Goal: Check status

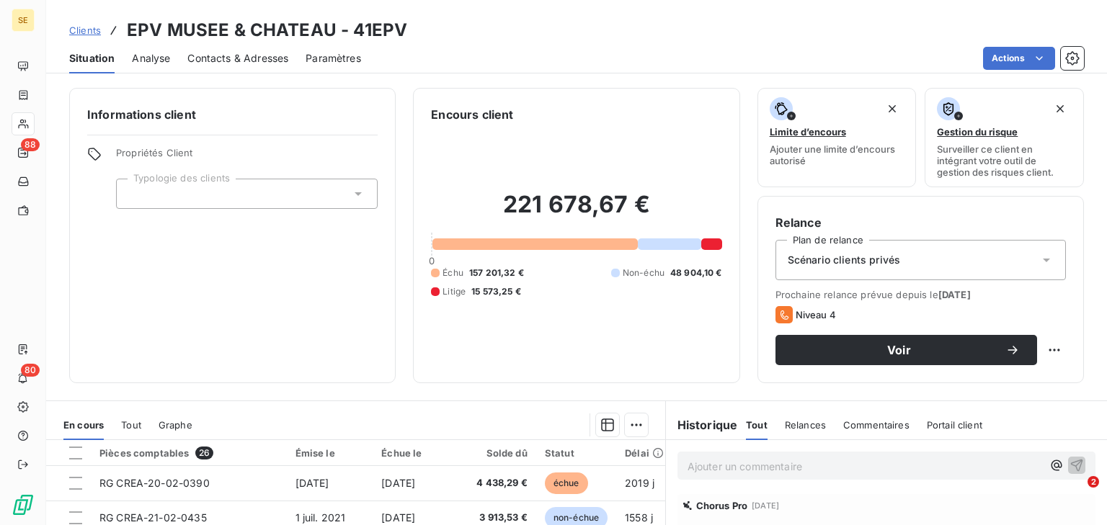
scroll to position [561, 0]
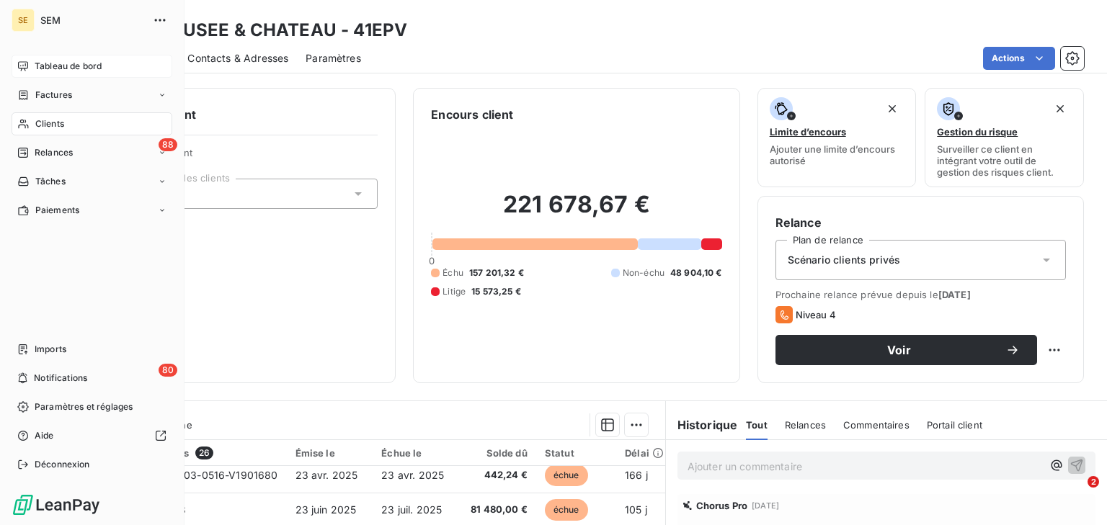
click at [28, 71] on icon at bounding box center [23, 67] width 12 height 12
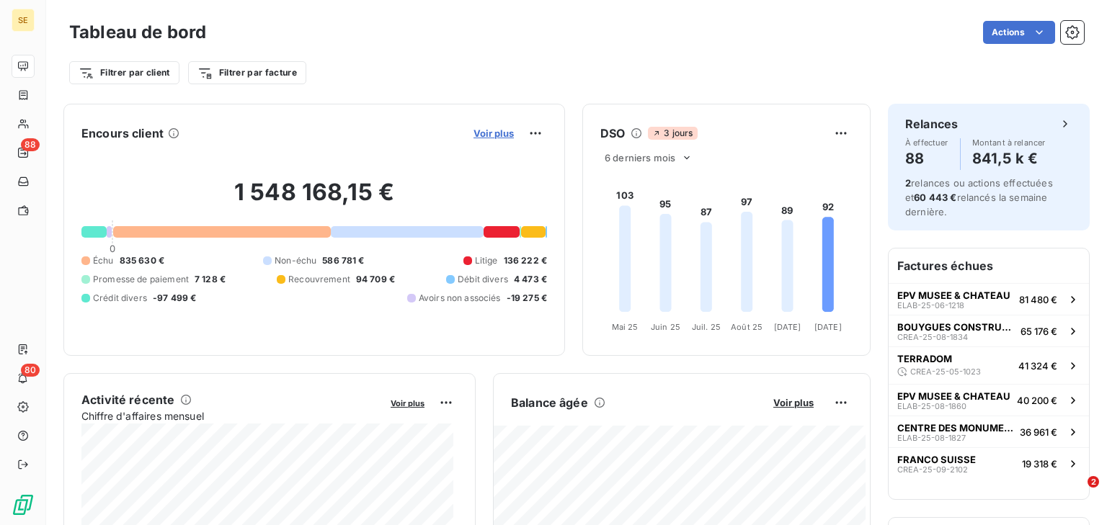
click at [479, 135] on span "Voir plus" at bounding box center [493, 134] width 40 height 12
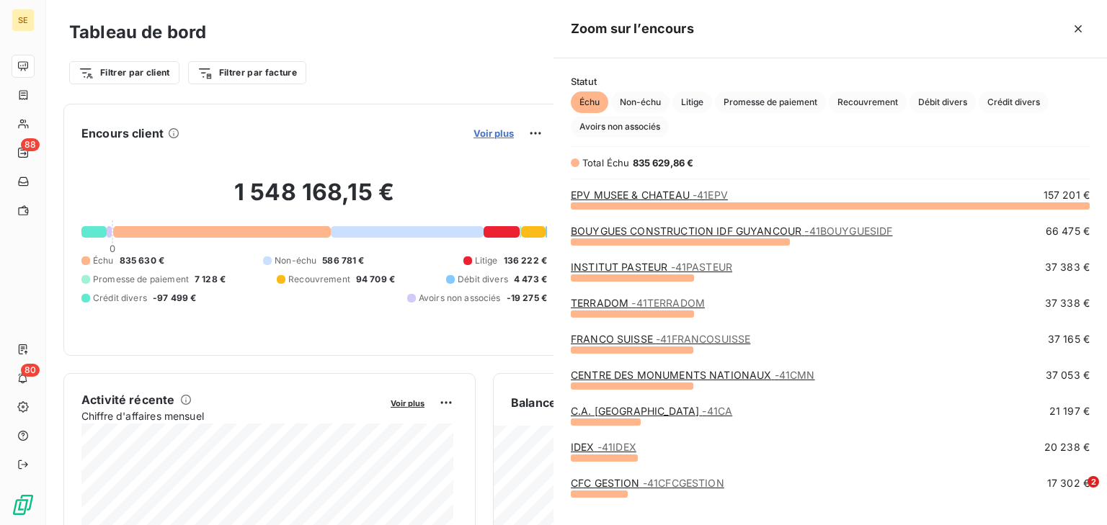
scroll to position [311, 545]
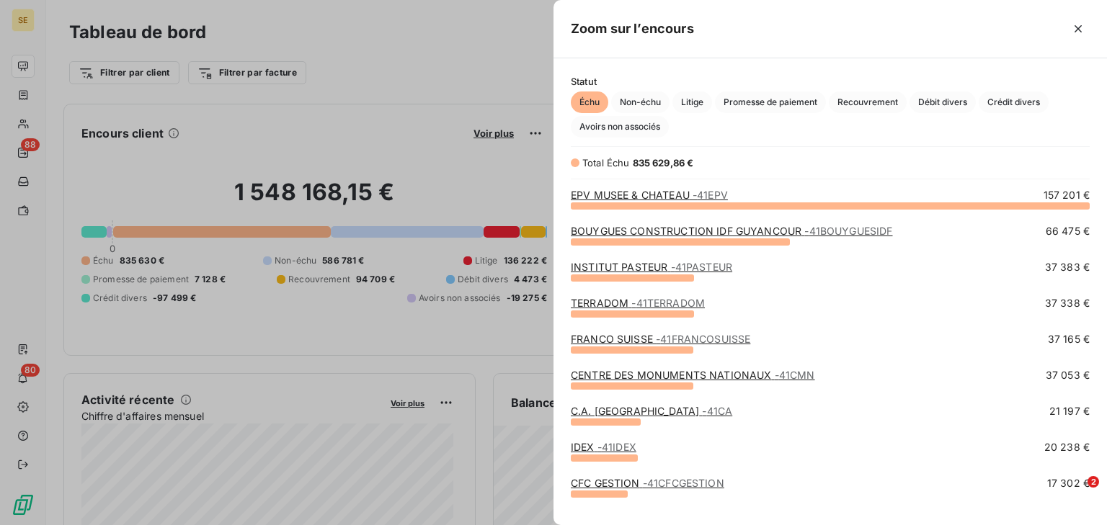
click at [512, 62] on div at bounding box center [553, 262] width 1107 height 525
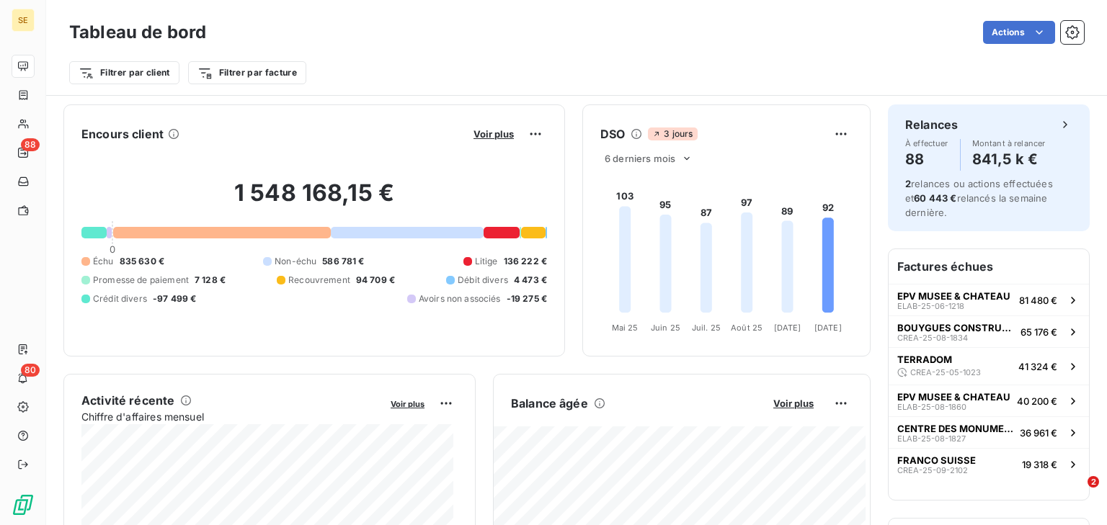
scroll to position [0, 0]
drag, startPoint x: 569, startPoint y: 112, endPoint x: 493, endPoint y: 139, distance: 80.9
click at [493, 139] on button "Voir plus" at bounding box center [493, 133] width 49 height 13
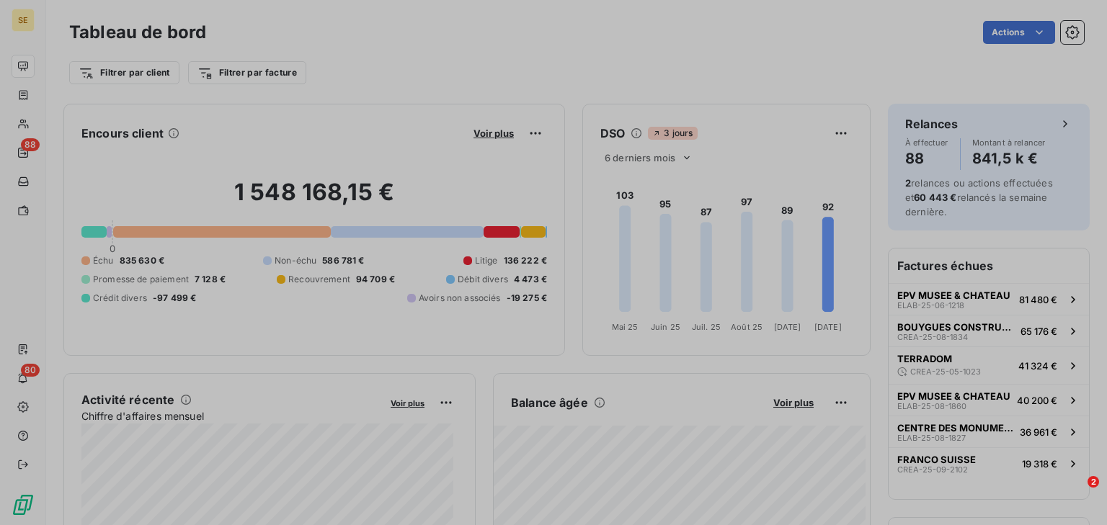
scroll to position [516, 545]
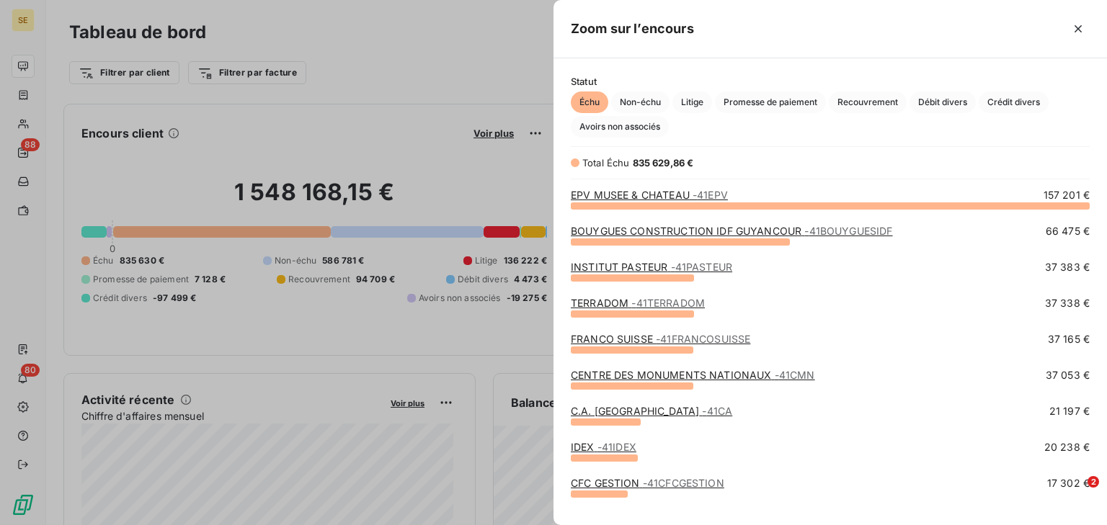
click at [476, 56] on div at bounding box center [553, 262] width 1107 height 525
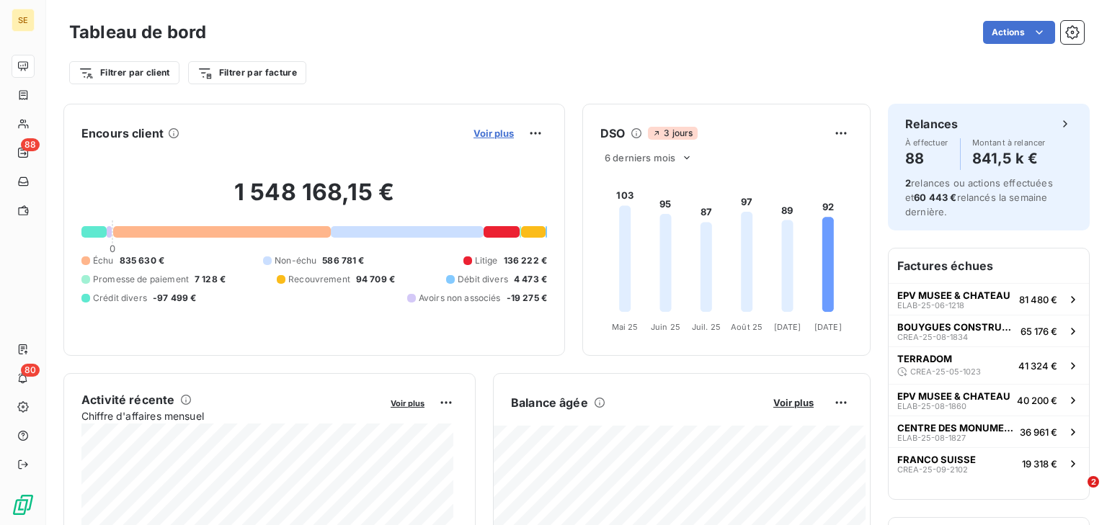
click at [477, 135] on span "Voir plus" at bounding box center [493, 134] width 40 height 12
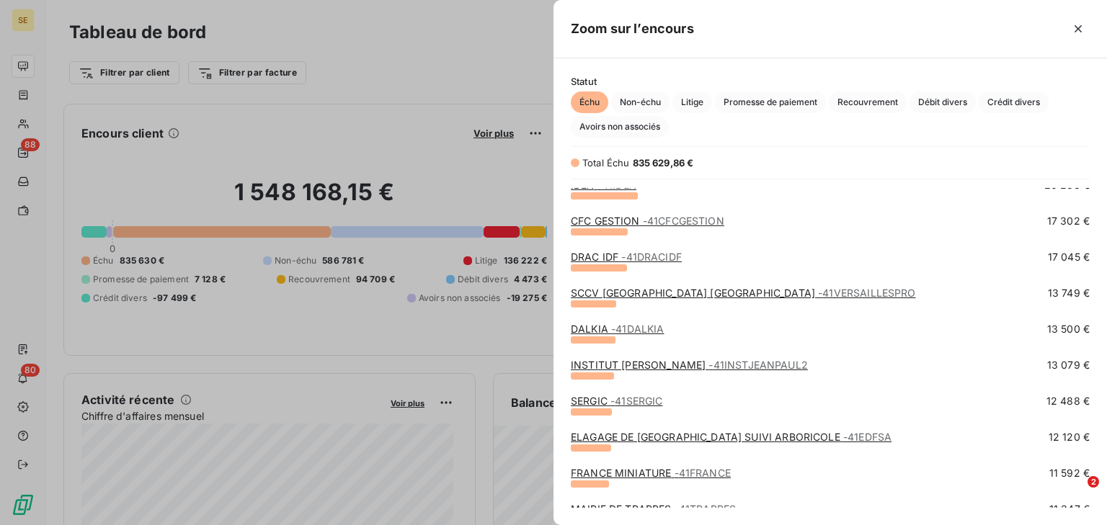
scroll to position [288, 0]
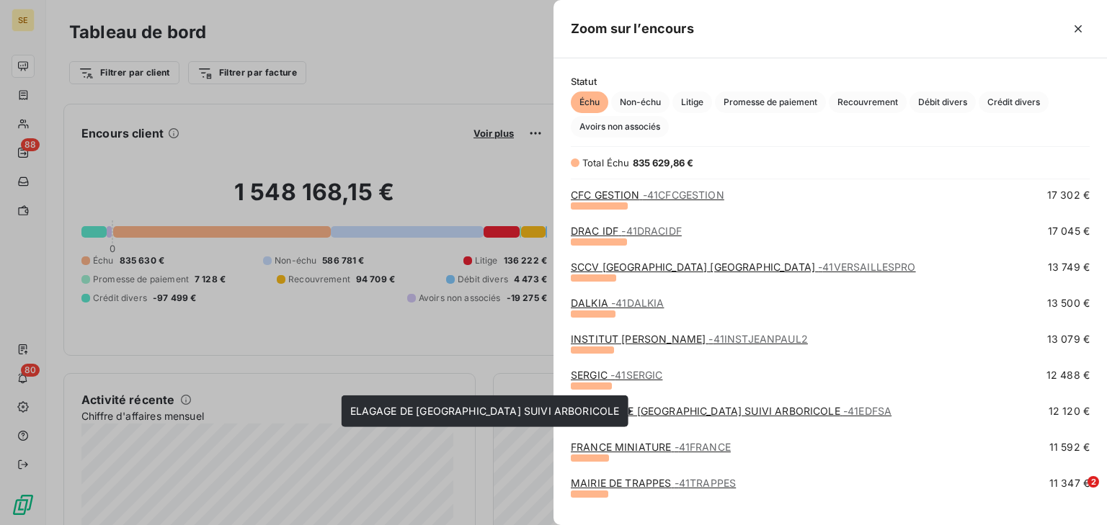
click at [627, 412] on link "ELAGAGE DE [GEOGRAPHIC_DATA] SUIVI ARBORICOLE - 41EDFSA" at bounding box center [731, 411] width 321 height 12
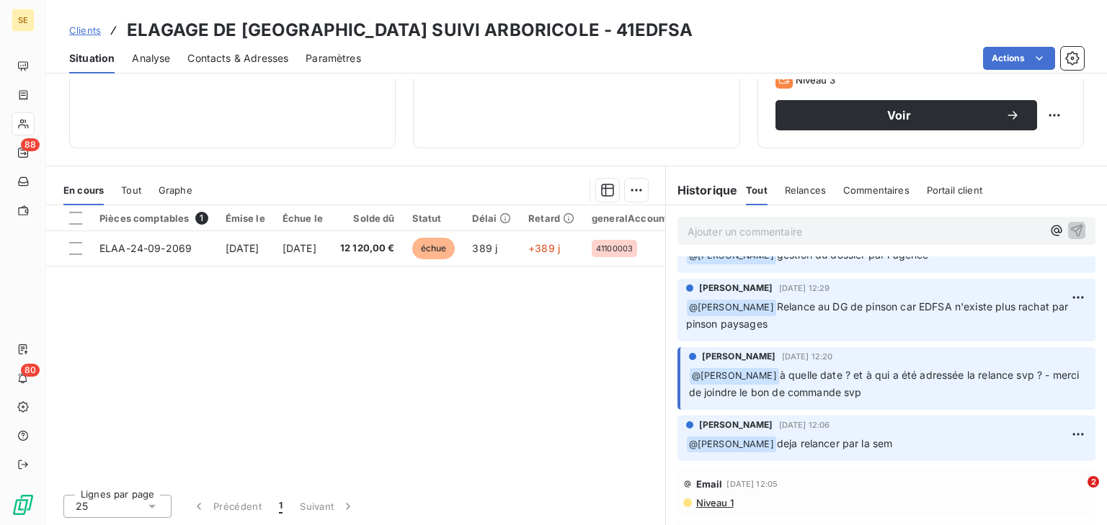
scroll to position [2630, 0]
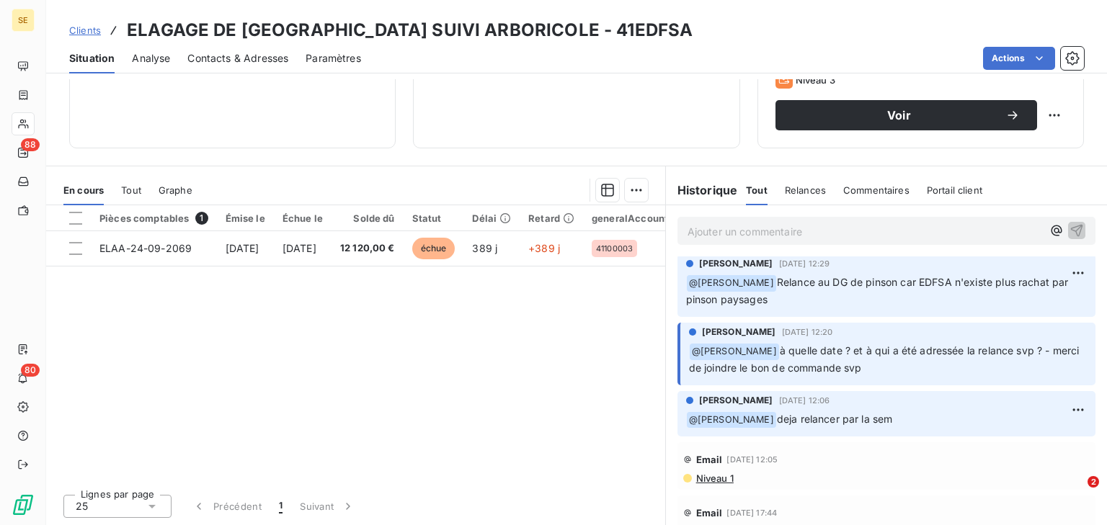
click at [715, 473] on span "Niveau 1" at bounding box center [714, 479] width 39 height 12
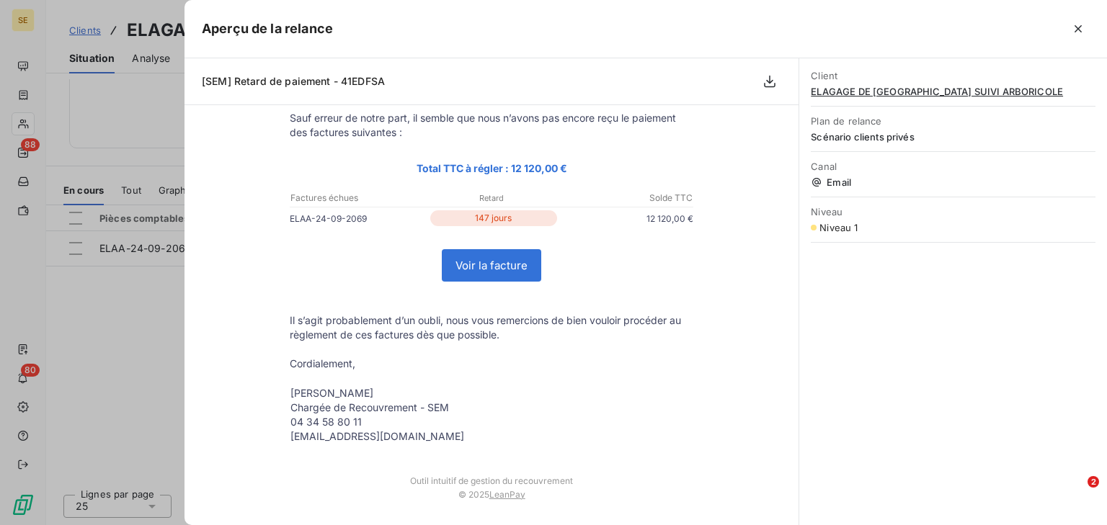
scroll to position [0, 0]
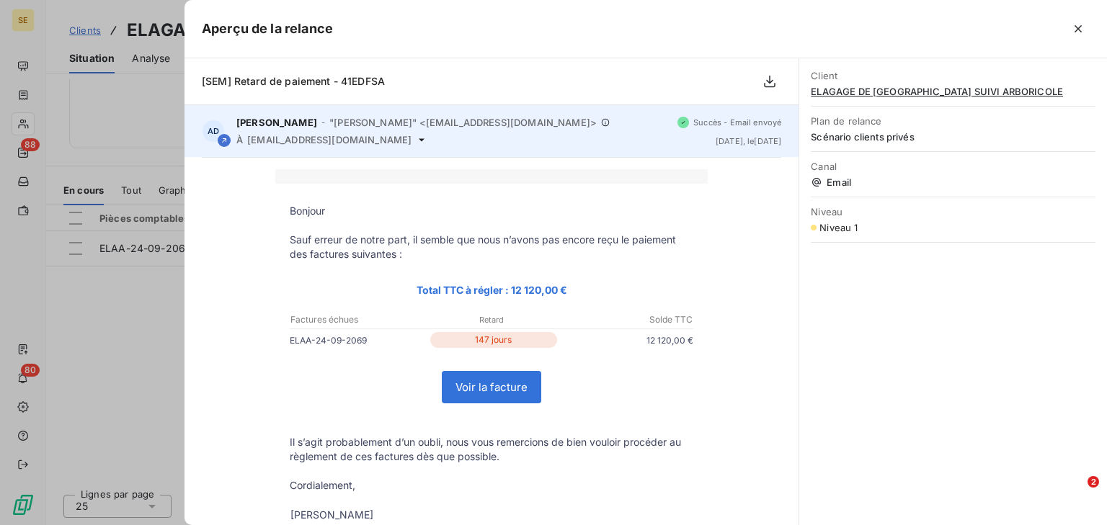
click at [416, 135] on icon at bounding box center [422, 140] width 12 height 12
click at [416, 138] on icon at bounding box center [422, 140] width 12 height 12
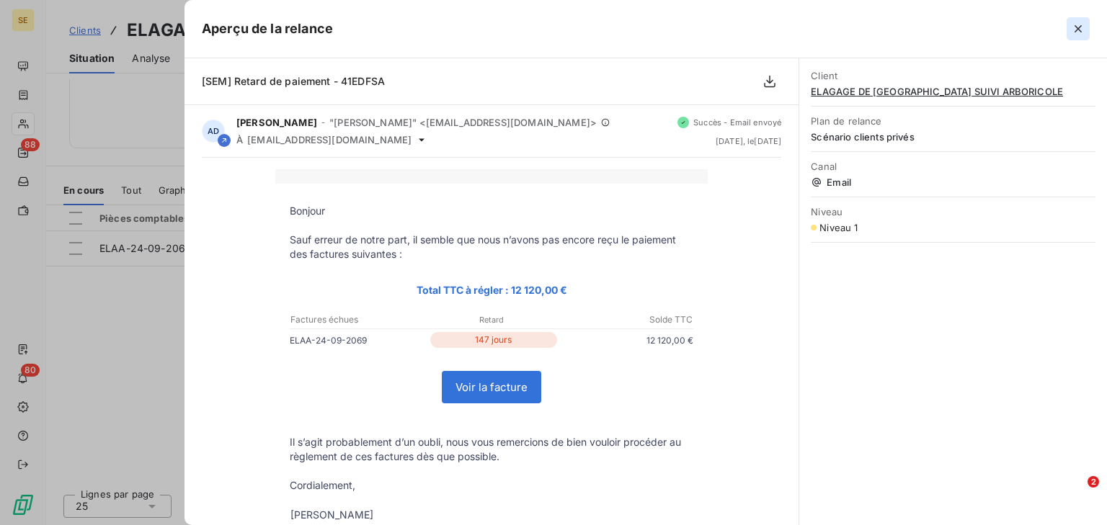
click at [1071, 25] on icon "button" at bounding box center [1078, 29] width 14 height 14
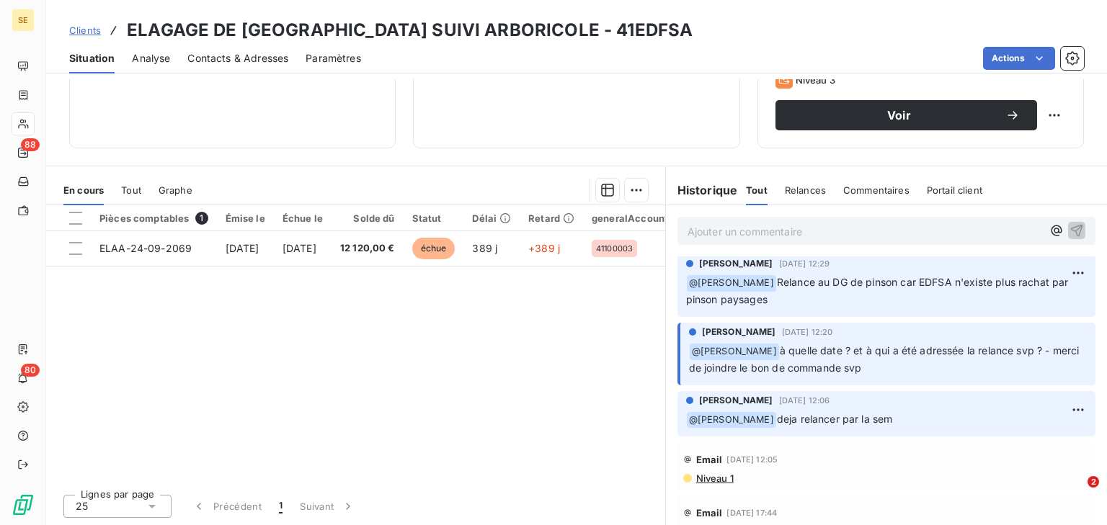
click at [699, 473] on span "Niveau 1" at bounding box center [714, 479] width 39 height 12
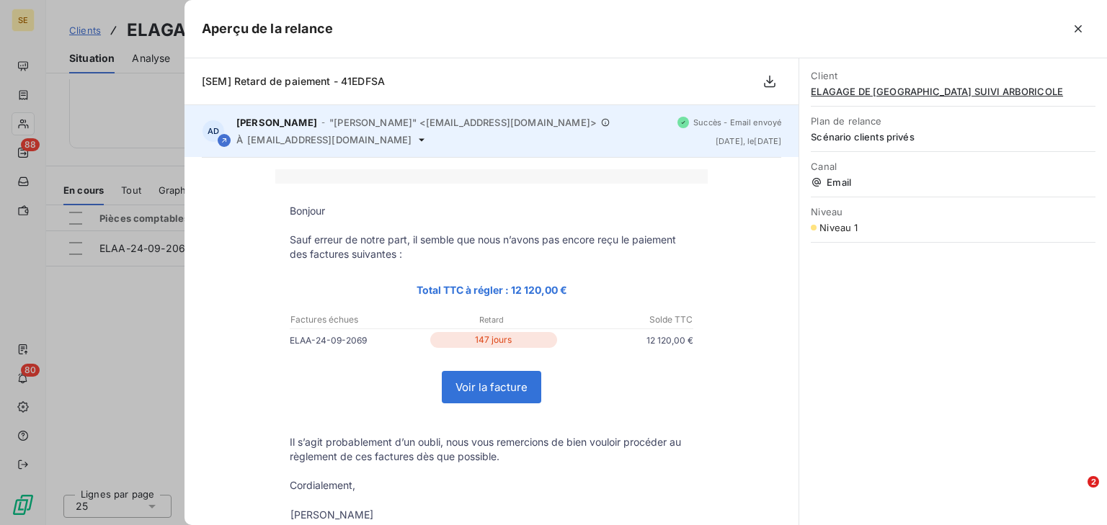
click at [416, 143] on icon at bounding box center [422, 140] width 12 height 12
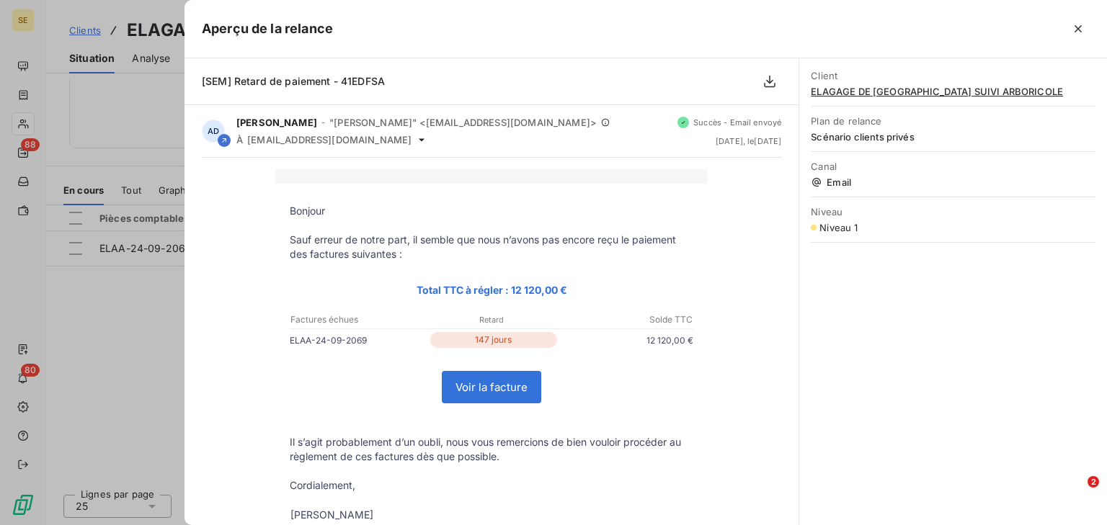
click at [1078, 37] on button "button" at bounding box center [1078, 28] width 23 height 23
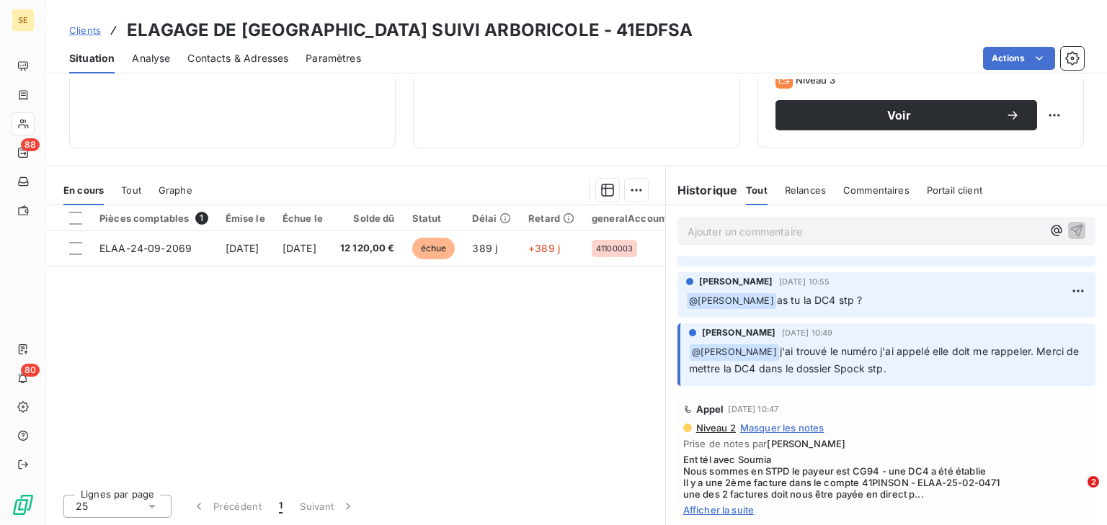
scroll to position [1650, 0]
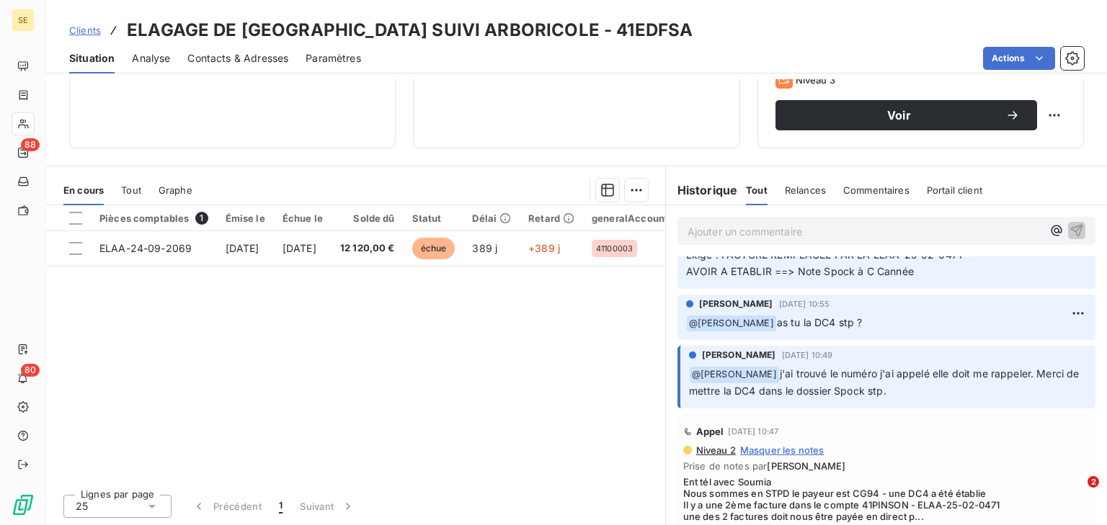
click at [729, 525] on span "Afficher la suite" at bounding box center [886, 533] width 406 height 12
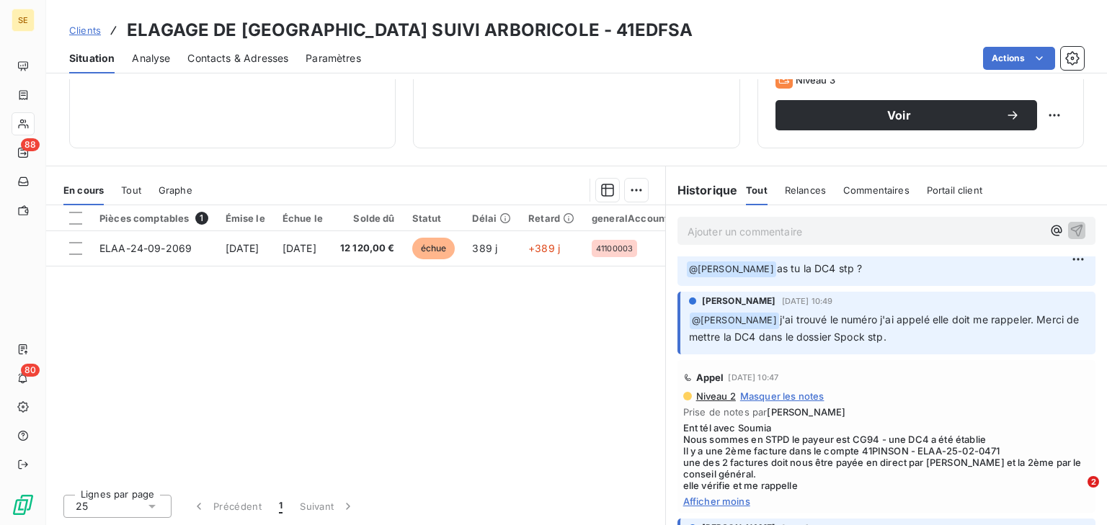
scroll to position [1765, 0]
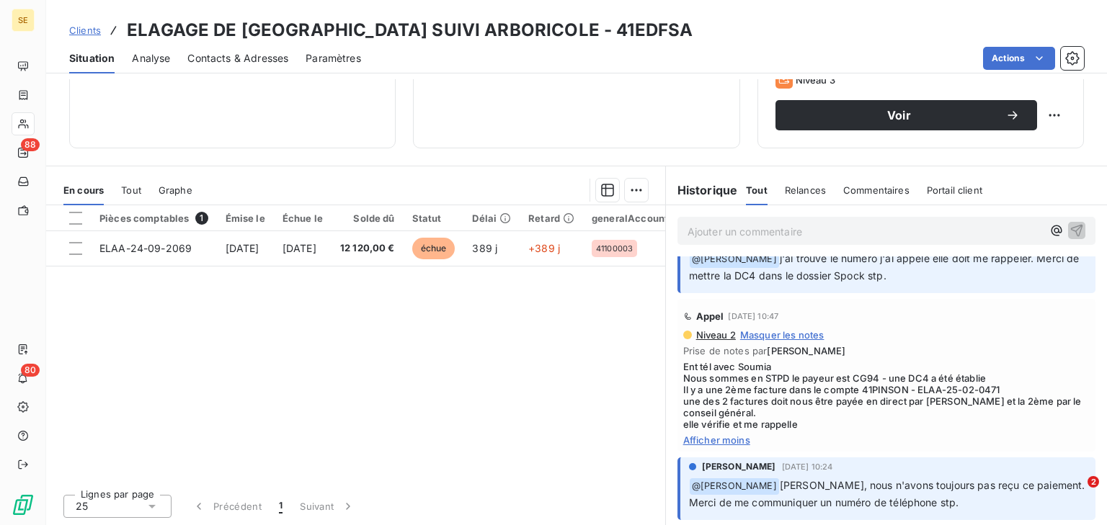
click at [808, 391] on span "Ent tél avec Soumia Nous sommes en STPD le payeur est CG94 - une DC4 a été étab…" at bounding box center [886, 395] width 406 height 69
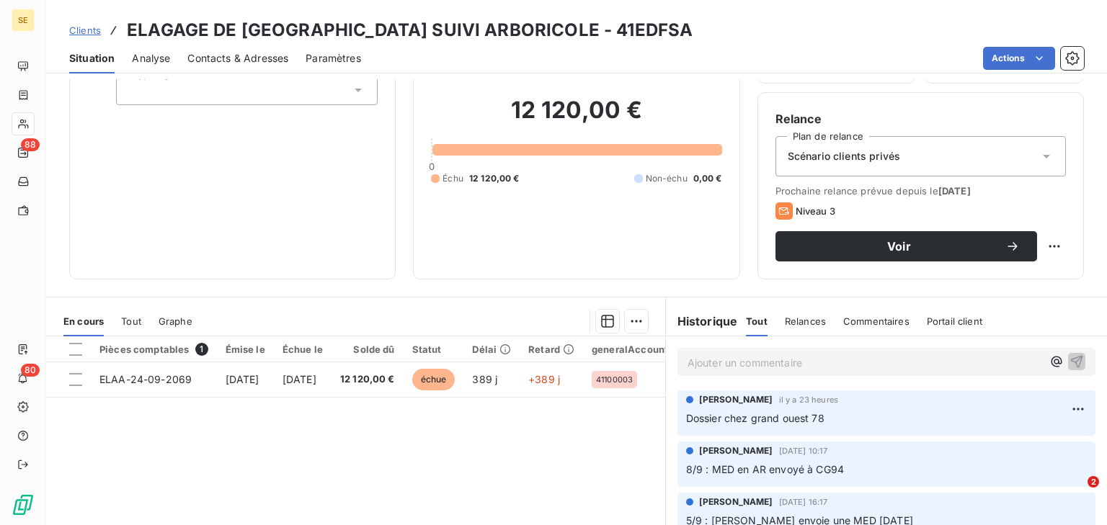
scroll to position [0, 0]
